Goal: Information Seeking & Learning: Understand process/instructions

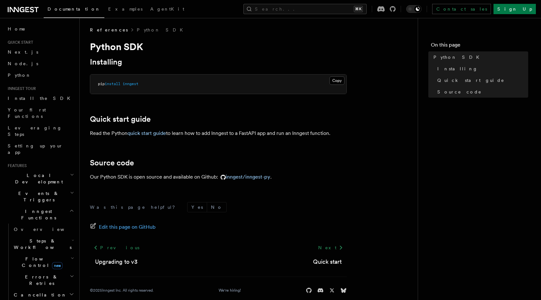
scroll to position [10, 0]
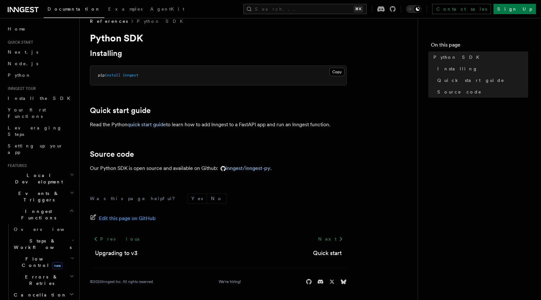
click at [328, 260] on footer "Was this page helpful? Yes No Edit this page on GitHub Previous Upgrading to v3…" at bounding box center [218, 239] width 257 height 92
click at [329, 252] on link "Quick start" at bounding box center [327, 253] width 29 height 9
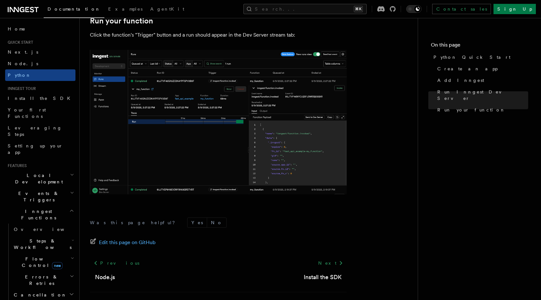
scroll to position [1325, 0]
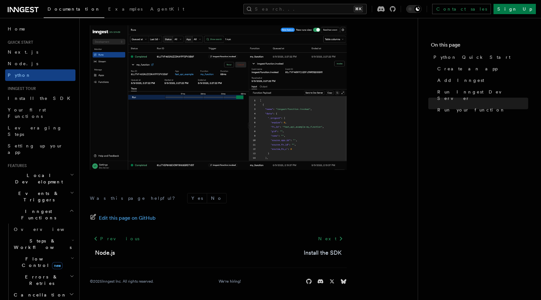
click at [325, 251] on link "Install the SDK" at bounding box center [323, 252] width 38 height 9
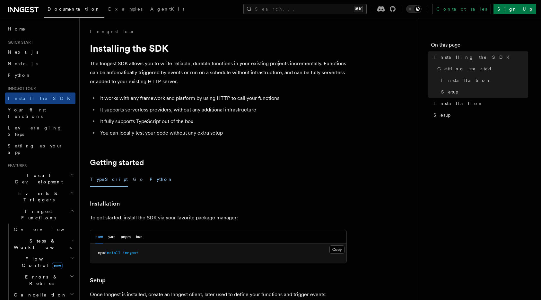
click at [150, 182] on button "Python" at bounding box center [161, 179] width 23 height 14
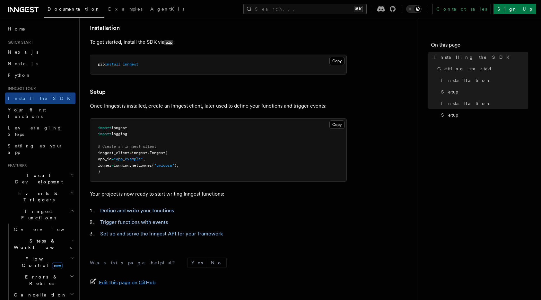
scroll to position [240, 0]
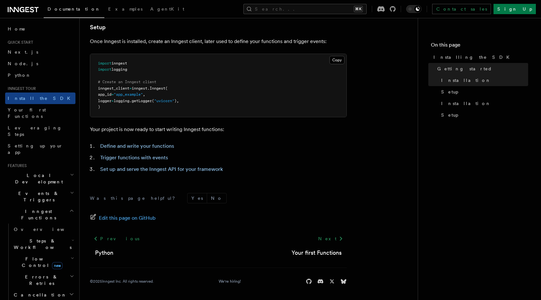
click at [314, 243] on div "Next Your first Functions" at bounding box center [317, 245] width 60 height 24
click at [334, 238] on link "Next" at bounding box center [331, 239] width 32 height 12
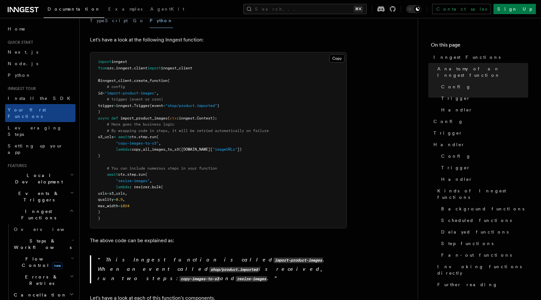
scroll to position [141, 0]
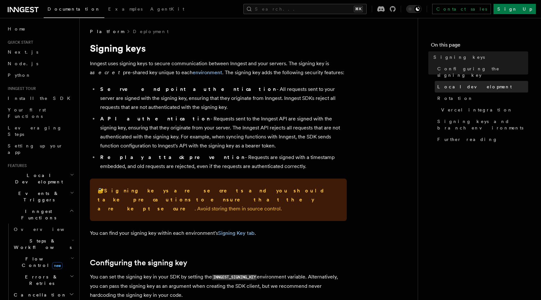
click at [464, 84] on span "Local development" at bounding box center [475, 87] width 75 height 6
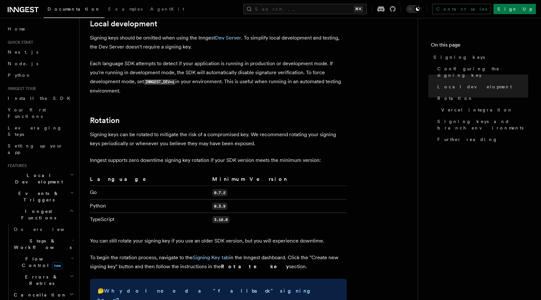
scroll to position [337, 0]
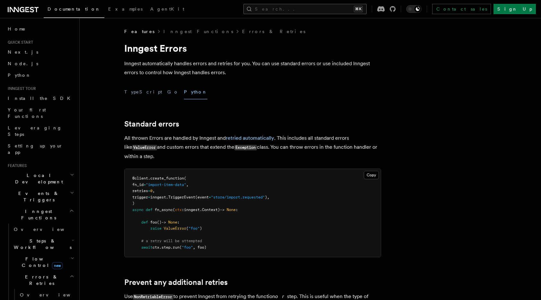
click at [304, 9] on button "Search... ⌘K" at bounding box center [305, 9] width 123 height 10
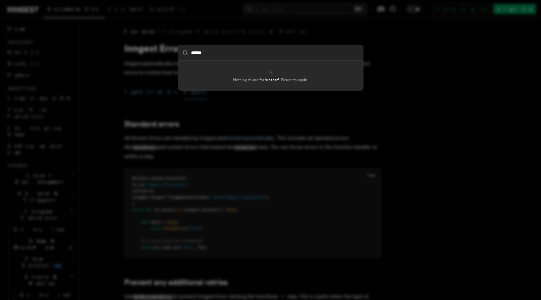
type input "*****"
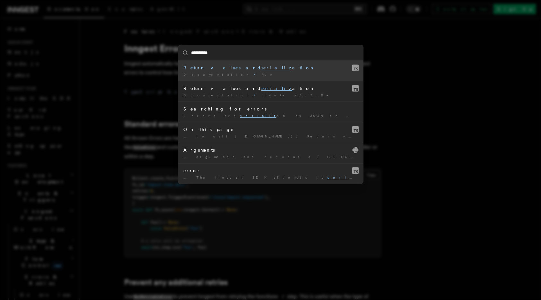
type input "**********"
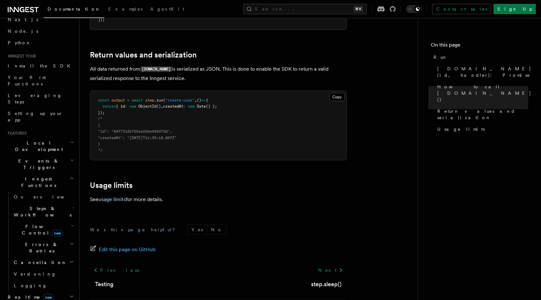
scroll to position [26, 0]
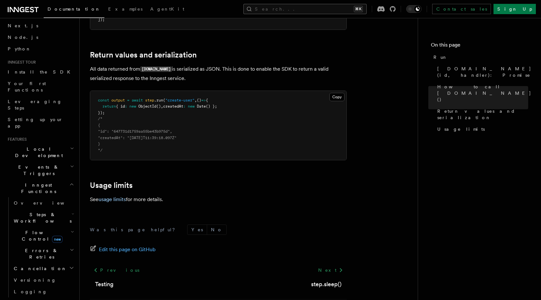
click at [305, 12] on button "Search... ⌘K" at bounding box center [305, 9] width 123 height 10
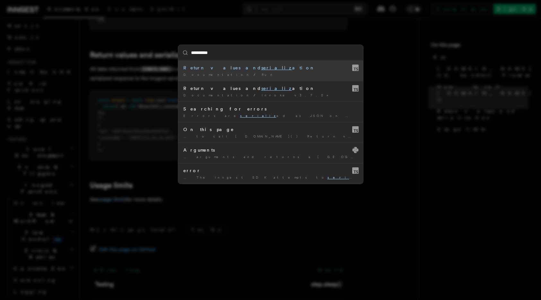
type input "**********"
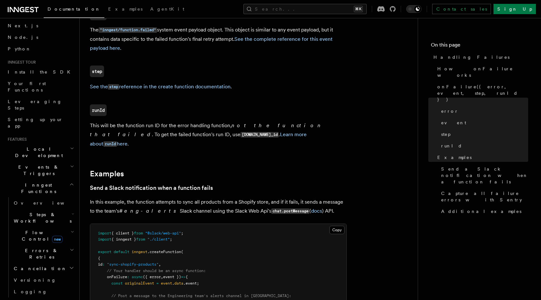
scroll to position [568, 0]
